Goal: Task Accomplishment & Management: Manage account settings

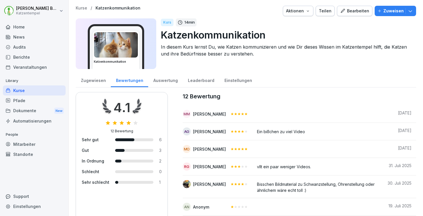
click at [11, 47] on div "Audits" at bounding box center [34, 47] width 63 height 10
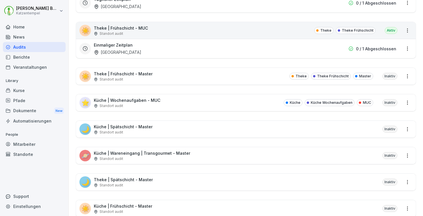
scroll to position [139, 0]
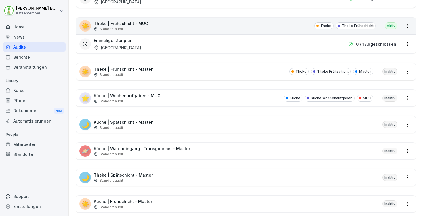
click at [168, 123] on div "🌙 Küche | Spätschicht - Master Standort audit Inaktiv" at bounding box center [246, 124] width 340 height 17
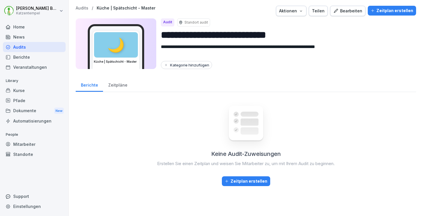
click at [348, 12] on div "Bearbeiten" at bounding box center [348, 11] width 29 height 6
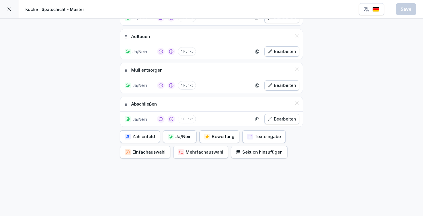
scroll to position [823, 0]
click at [272, 117] on div "Bearbeiten" at bounding box center [282, 119] width 29 height 6
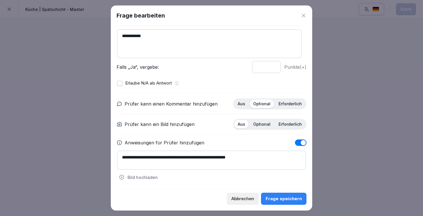
scroll to position [41, 0]
click at [260, 156] on textarea "**********" at bounding box center [211, 160] width 189 height 19
click at [304, 16] on icon at bounding box center [304, 16] width 6 height 6
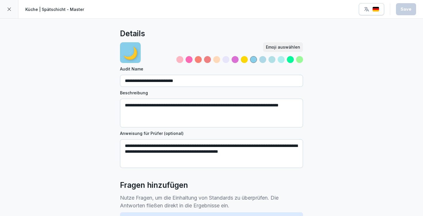
scroll to position [0, 0]
click at [11, 7] on icon at bounding box center [9, 9] width 5 height 5
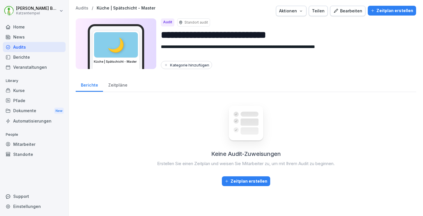
click at [80, 6] on p "Audits" at bounding box center [82, 8] width 13 height 5
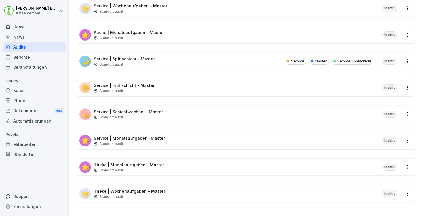
scroll to position [393, 0]
click at [159, 115] on div "Standort audit" at bounding box center [128, 117] width 69 height 5
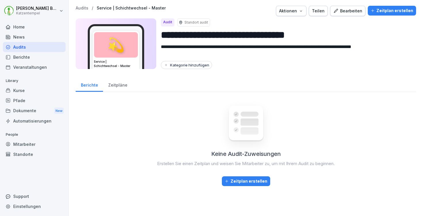
click at [343, 7] on button "Bearbeiten" at bounding box center [347, 11] width 35 height 10
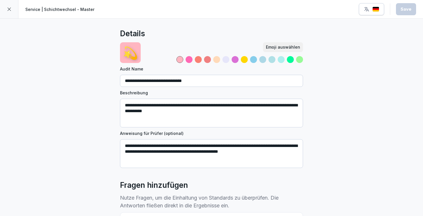
click at [7, 8] on icon at bounding box center [9, 9] width 5 height 5
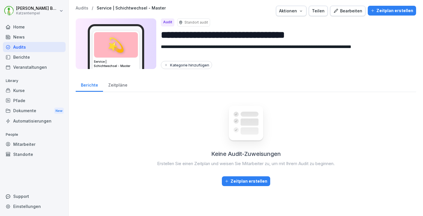
click at [81, 8] on p "Audits" at bounding box center [82, 8] width 13 height 5
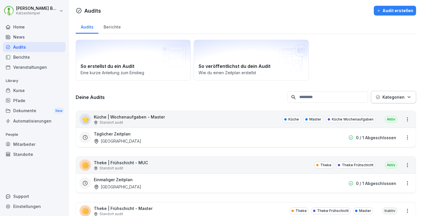
click at [81, 8] on icon at bounding box center [79, 10] width 6 height 6
